Goal: Information Seeking & Learning: Learn about a topic

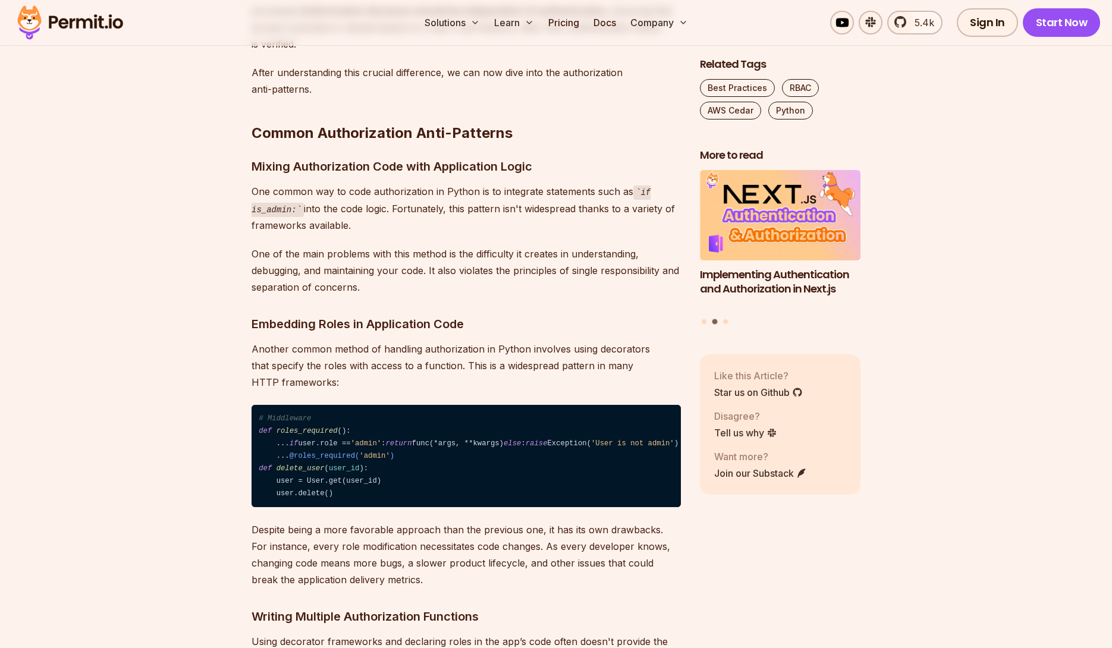
scroll to position [1019, 0]
click at [398, 254] on p "One of the main problems with this method is the difficulty it creates in under…" at bounding box center [466, 270] width 429 height 50
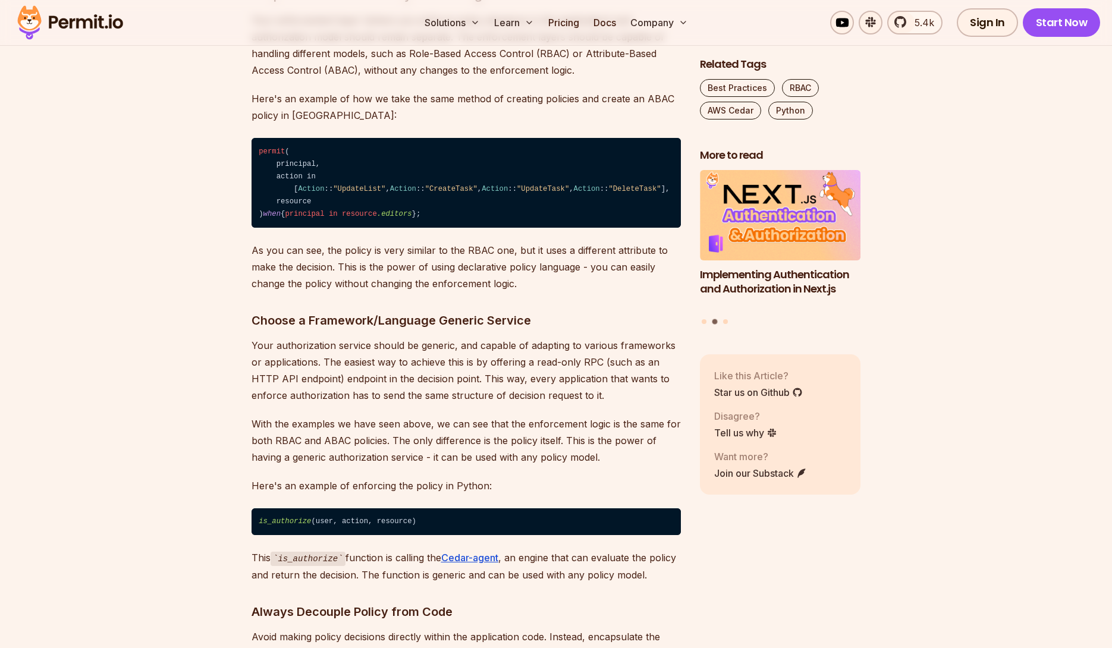
scroll to position [2808, 0]
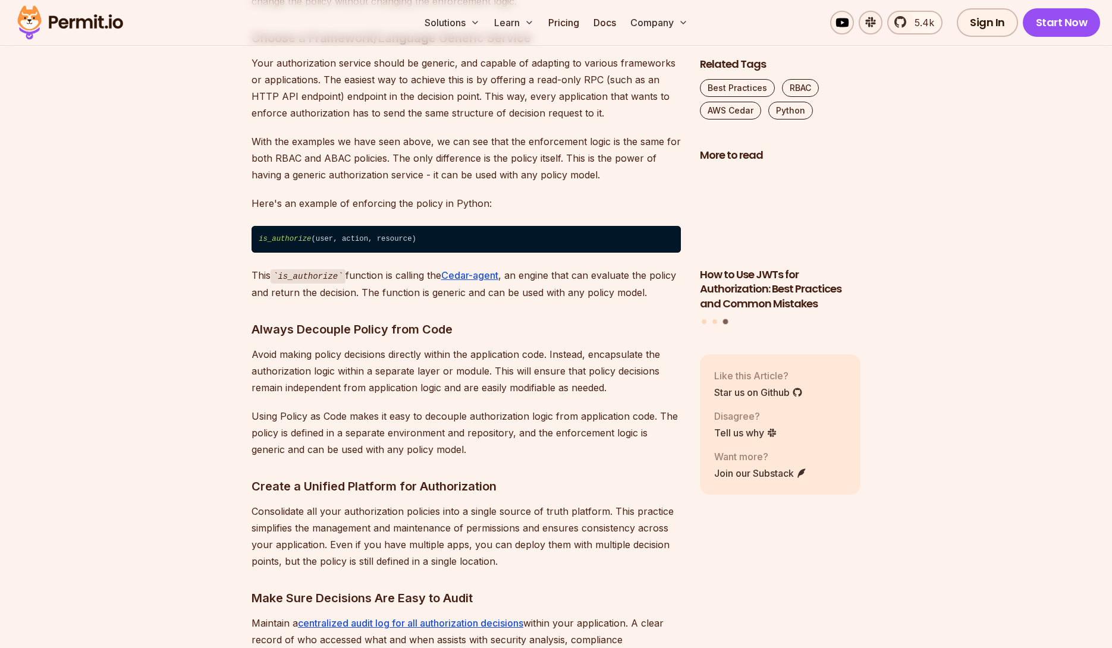
scroll to position [3093, 0]
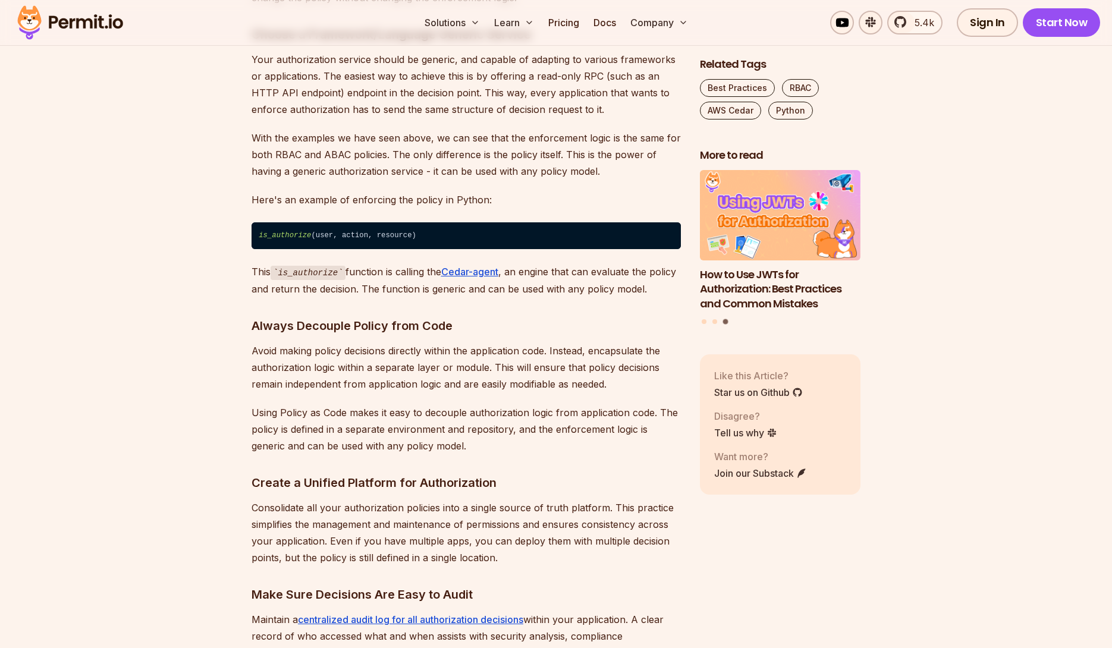
click at [408, 44] on h3 "Choose a Framework/Language Generic Service" at bounding box center [466, 34] width 429 height 19
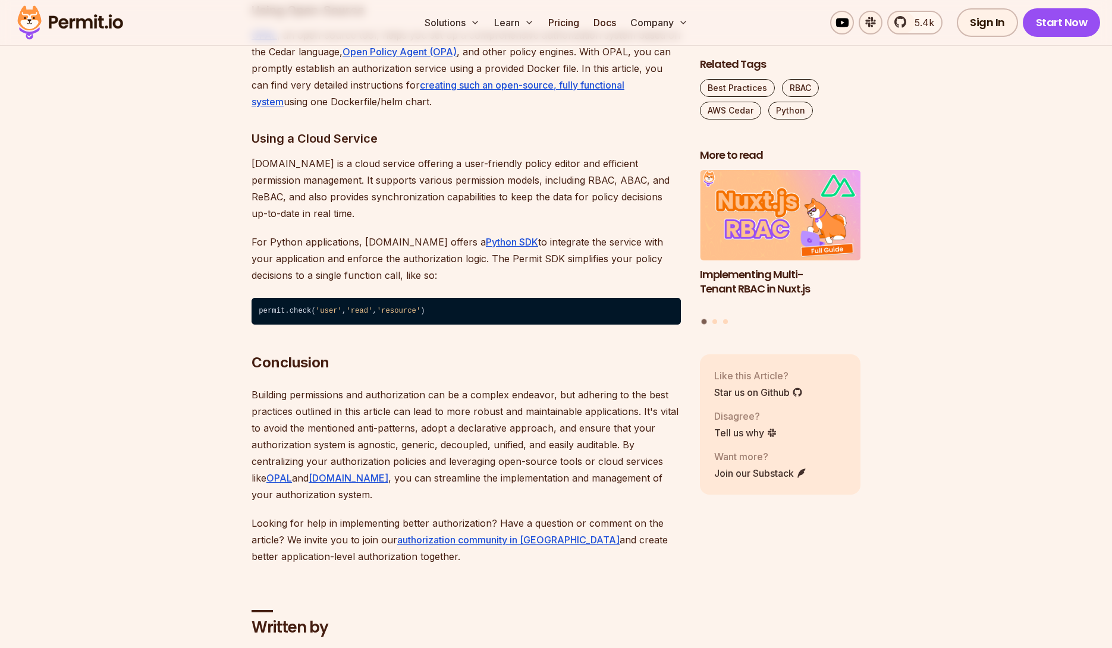
scroll to position [3980, 0]
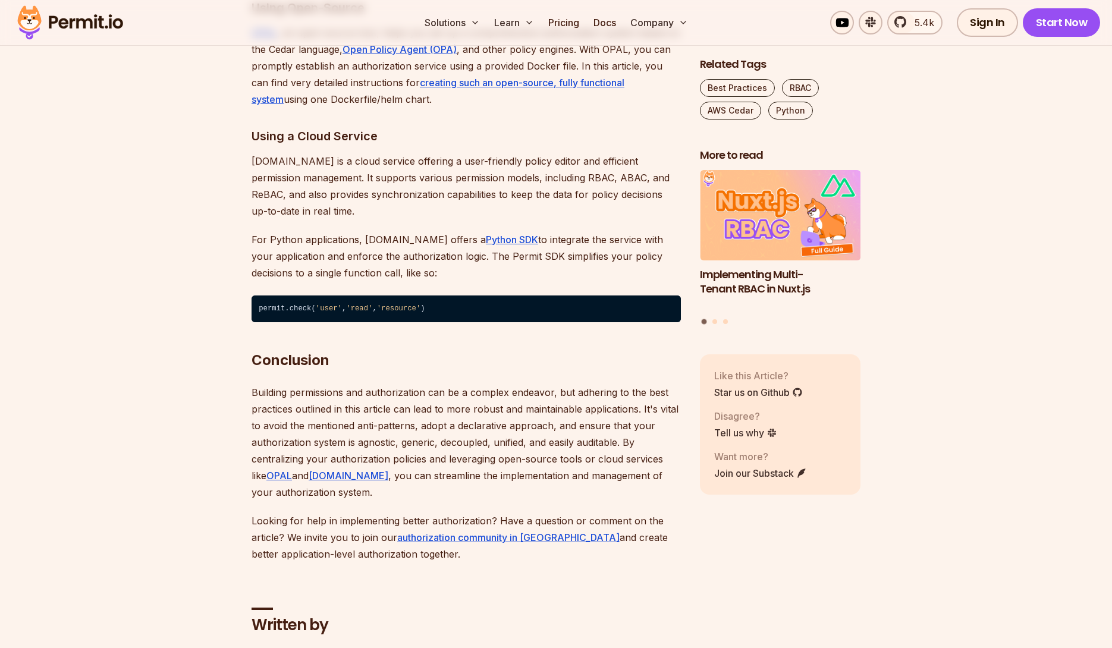
click at [353, 108] on p "OPAL , an open-source tool, helps you set up a comprehensive authorization syst…" at bounding box center [466, 65] width 429 height 83
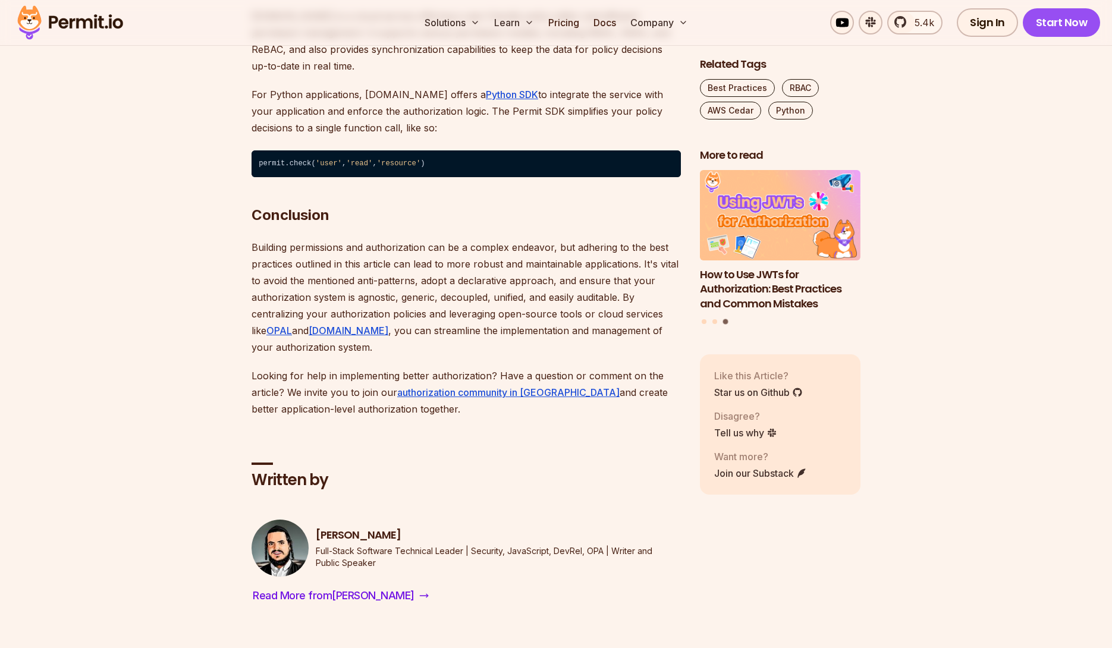
scroll to position [4115, 0]
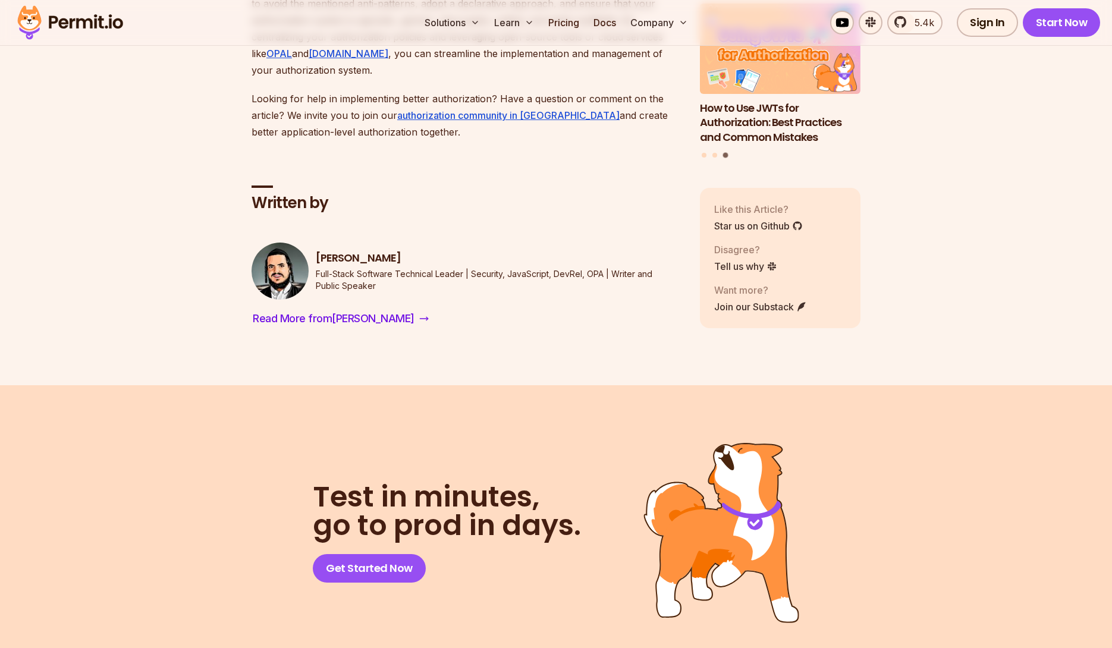
scroll to position [4411, 0]
